Goal: Task Accomplishment & Management: Manage account settings

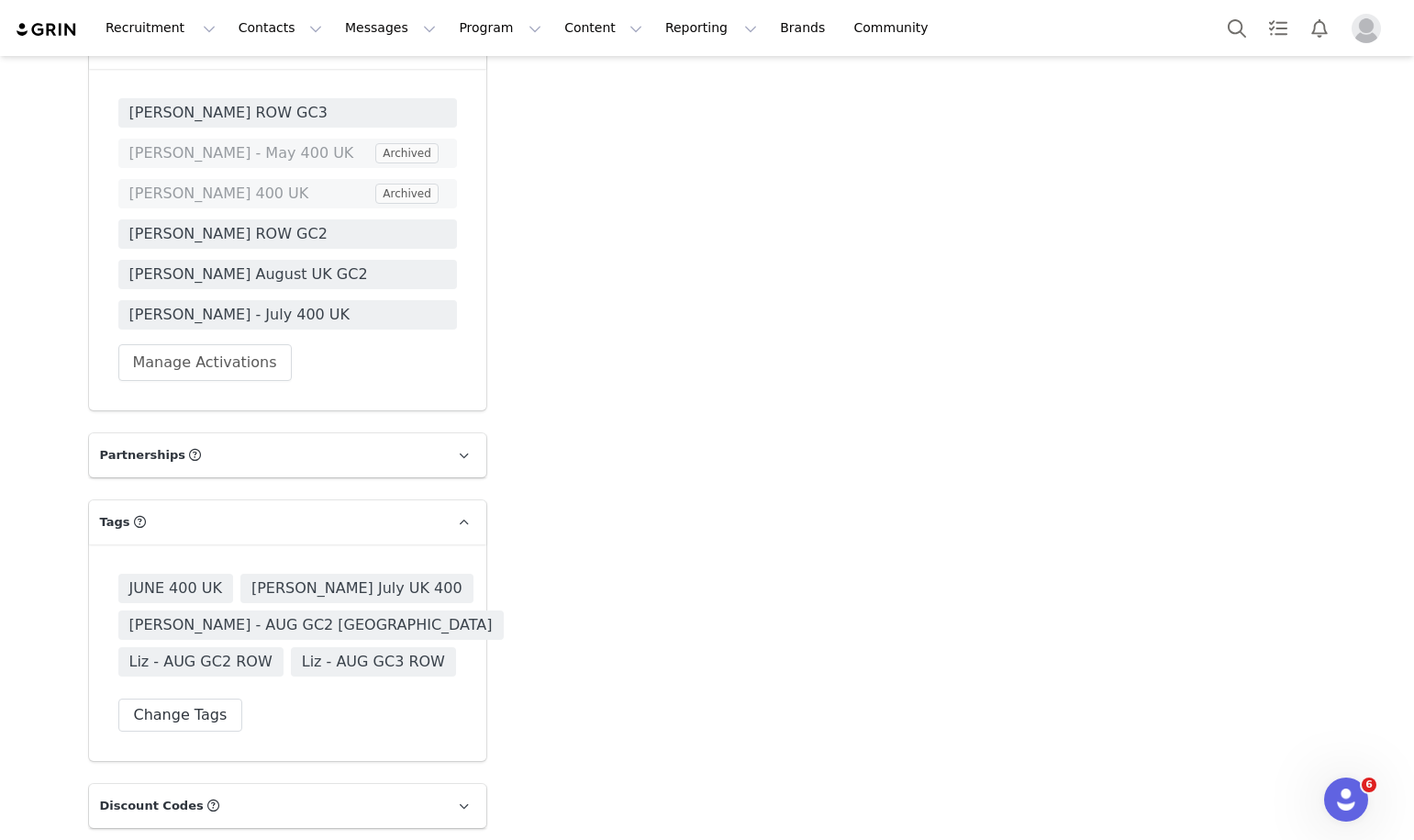
scroll to position [3504, 0]
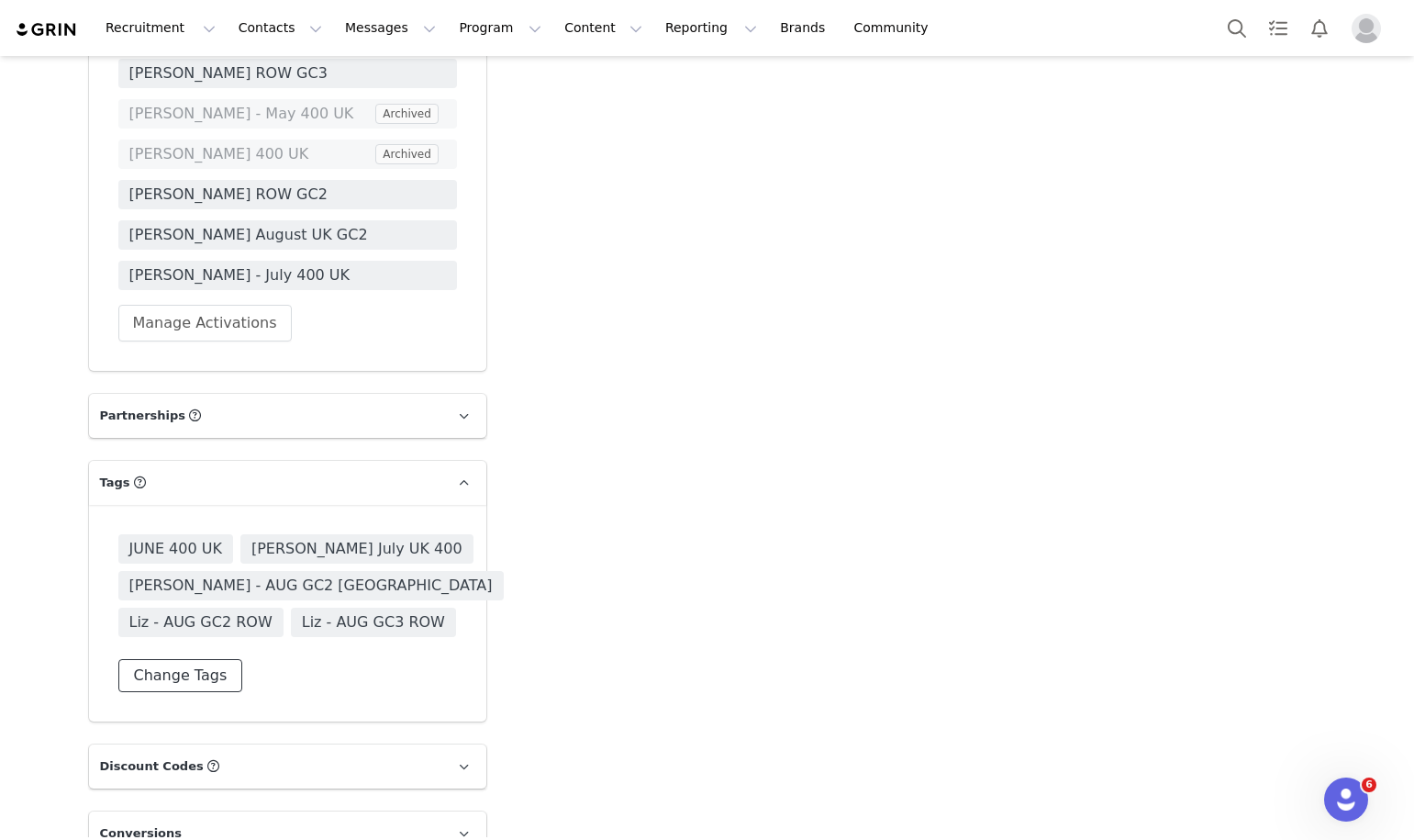
click at [171, 659] on button "Change Tags" at bounding box center [181, 676] width 125 height 33
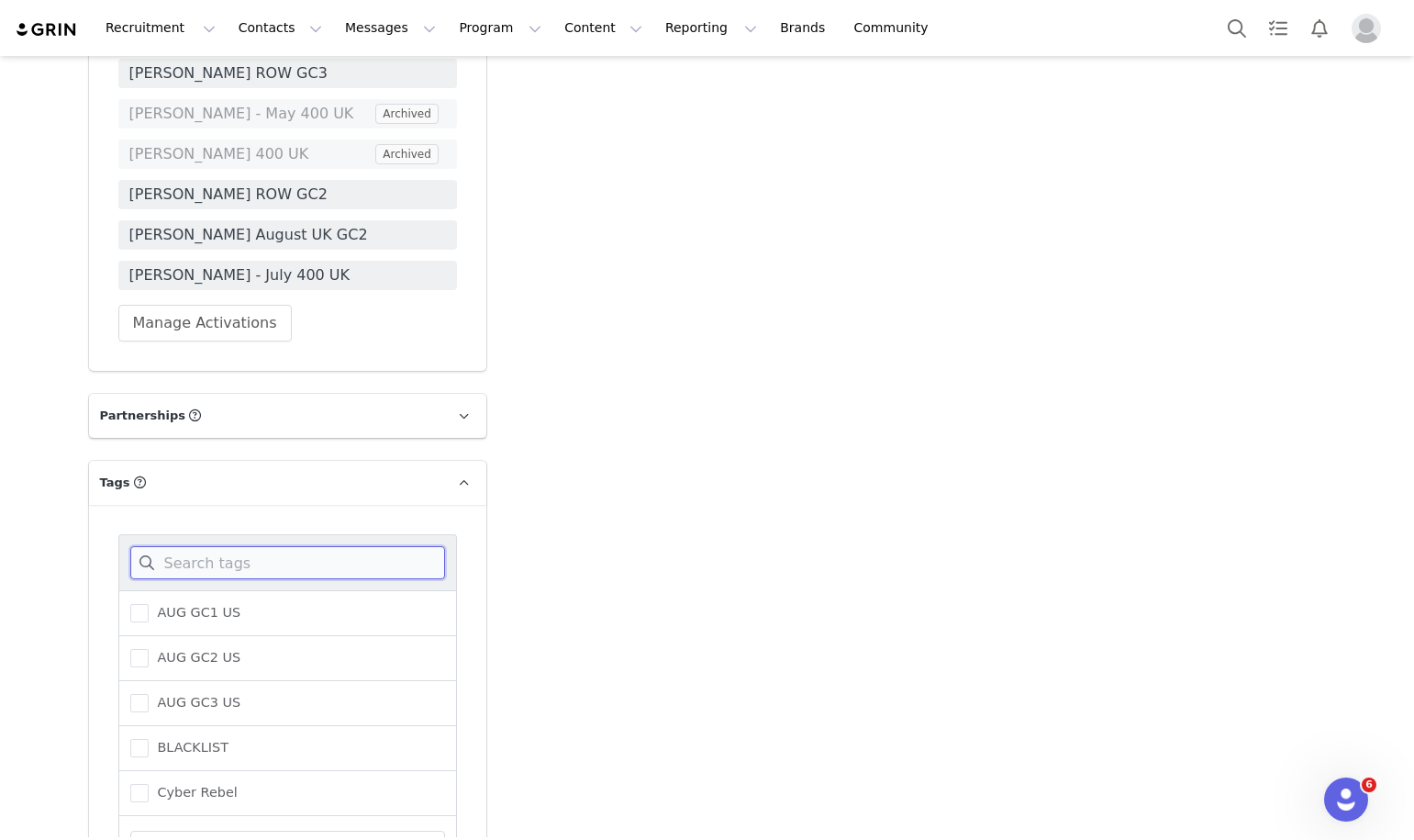
click at [197, 546] on input at bounding box center [287, 562] width 314 height 33
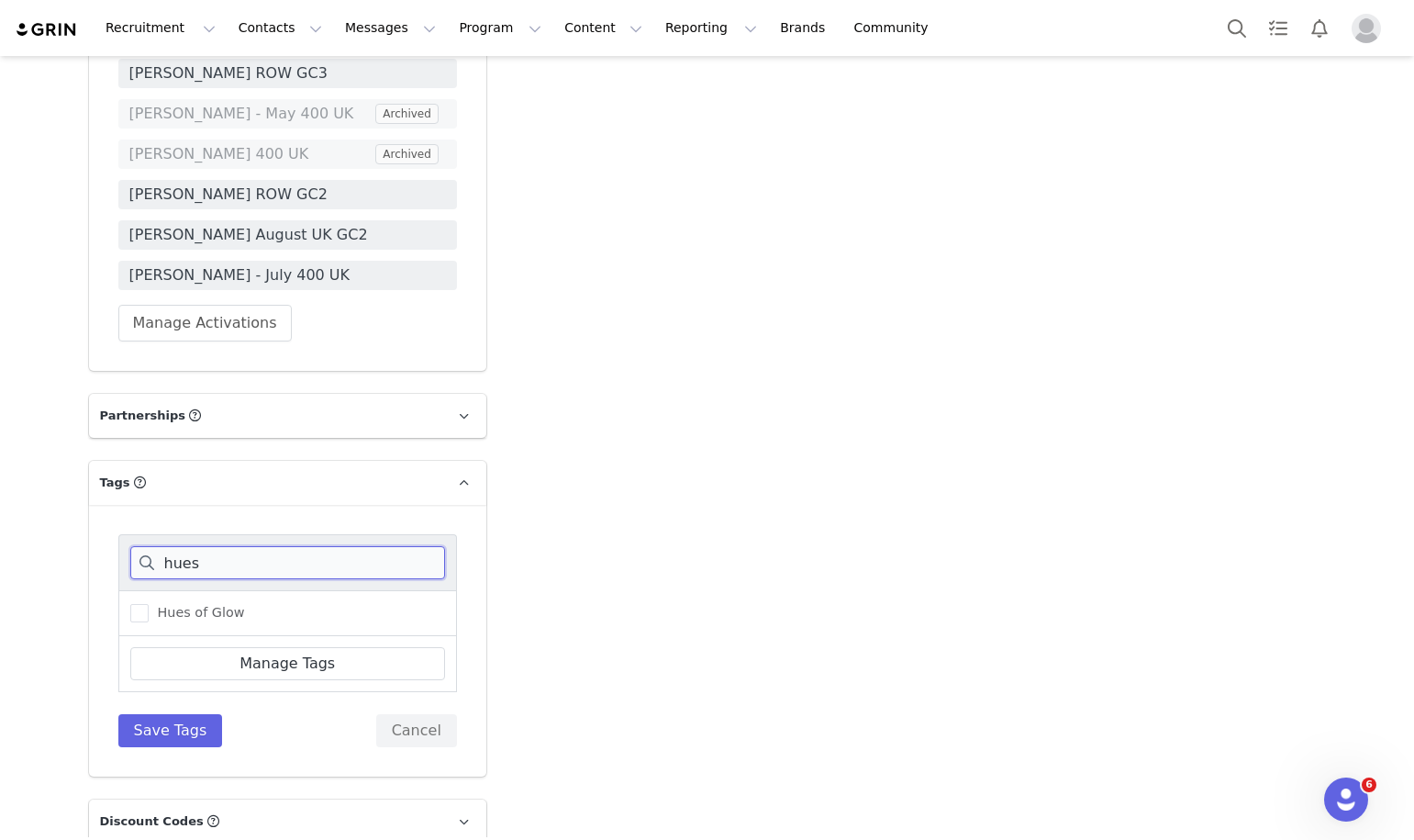
type input "hues"
click at [179, 590] on div "Hues of Glow" at bounding box center [287, 613] width 338 height 46
click at [179, 604] on span "Hues of Glow" at bounding box center [197, 612] width 96 height 17
click at [149, 604] on input "Hues of Glow" at bounding box center [149, 604] width 0 height 0
click at [171, 714] on button "Save Tags" at bounding box center [170, 730] width 105 height 33
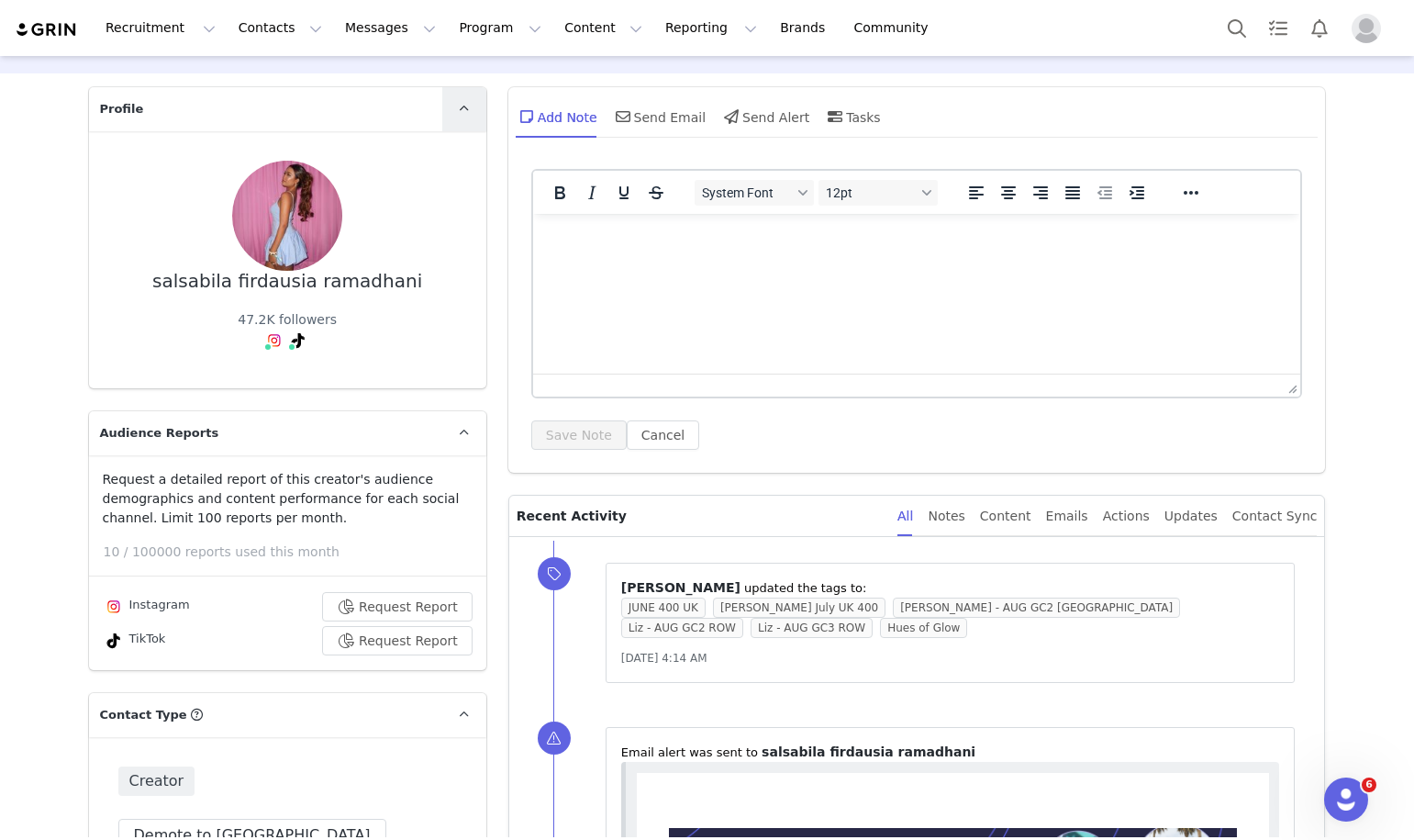
scroll to position [37, 0]
